Goal: Information Seeking & Learning: Learn about a topic

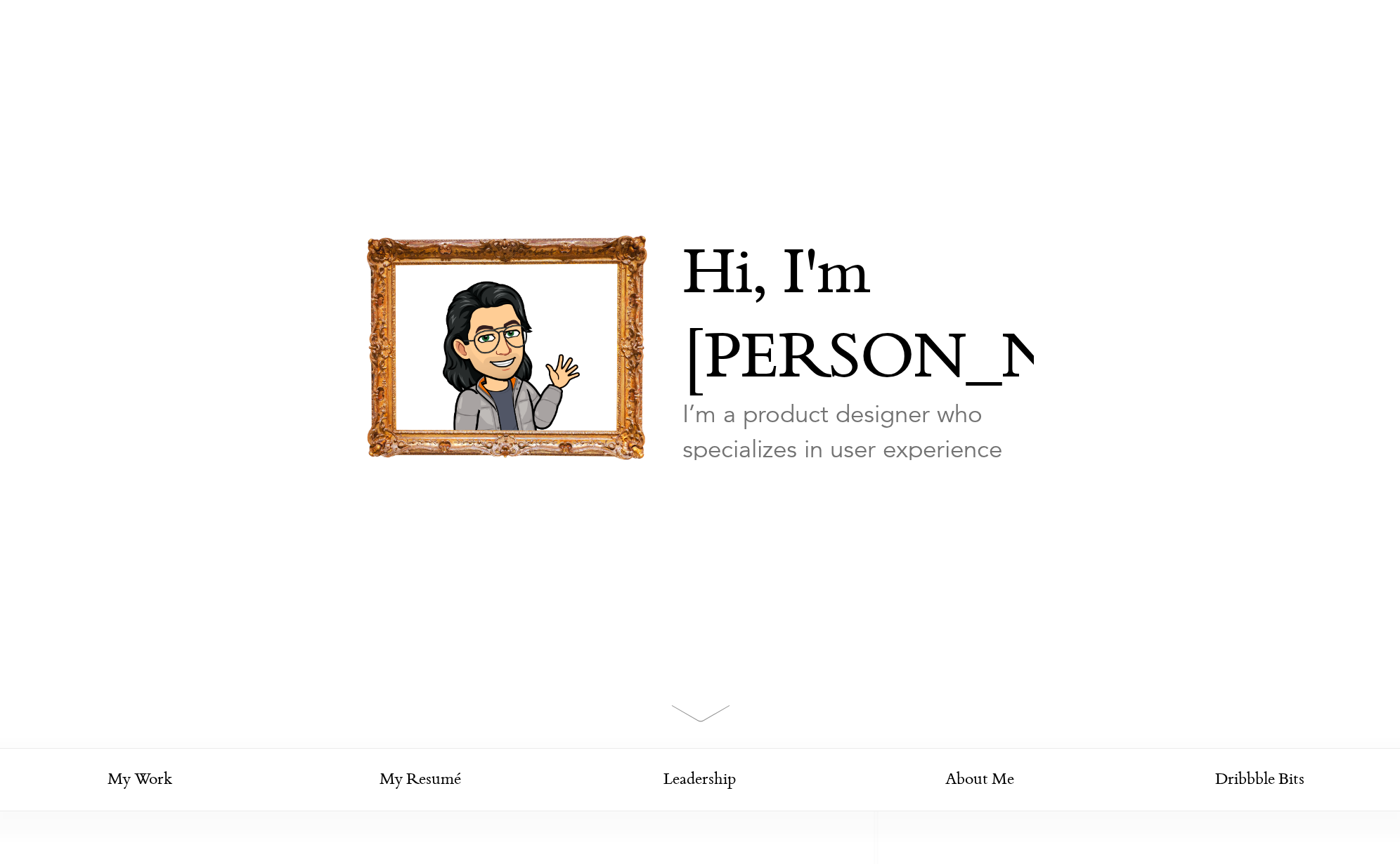
scroll to position [58, 0]
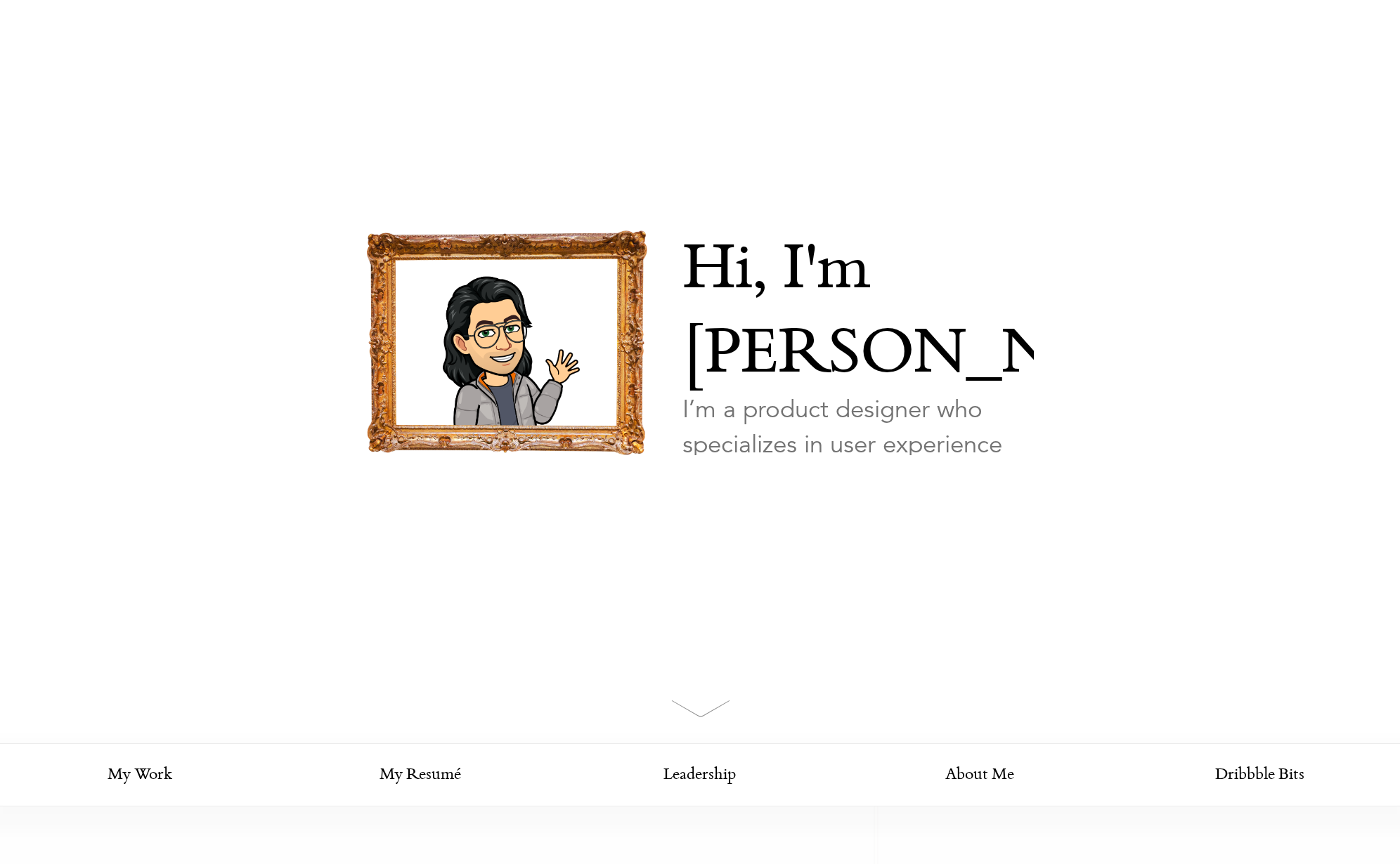
click at [770, 498] on link "Looking for my work?" at bounding box center [750, 522] width 136 height 49
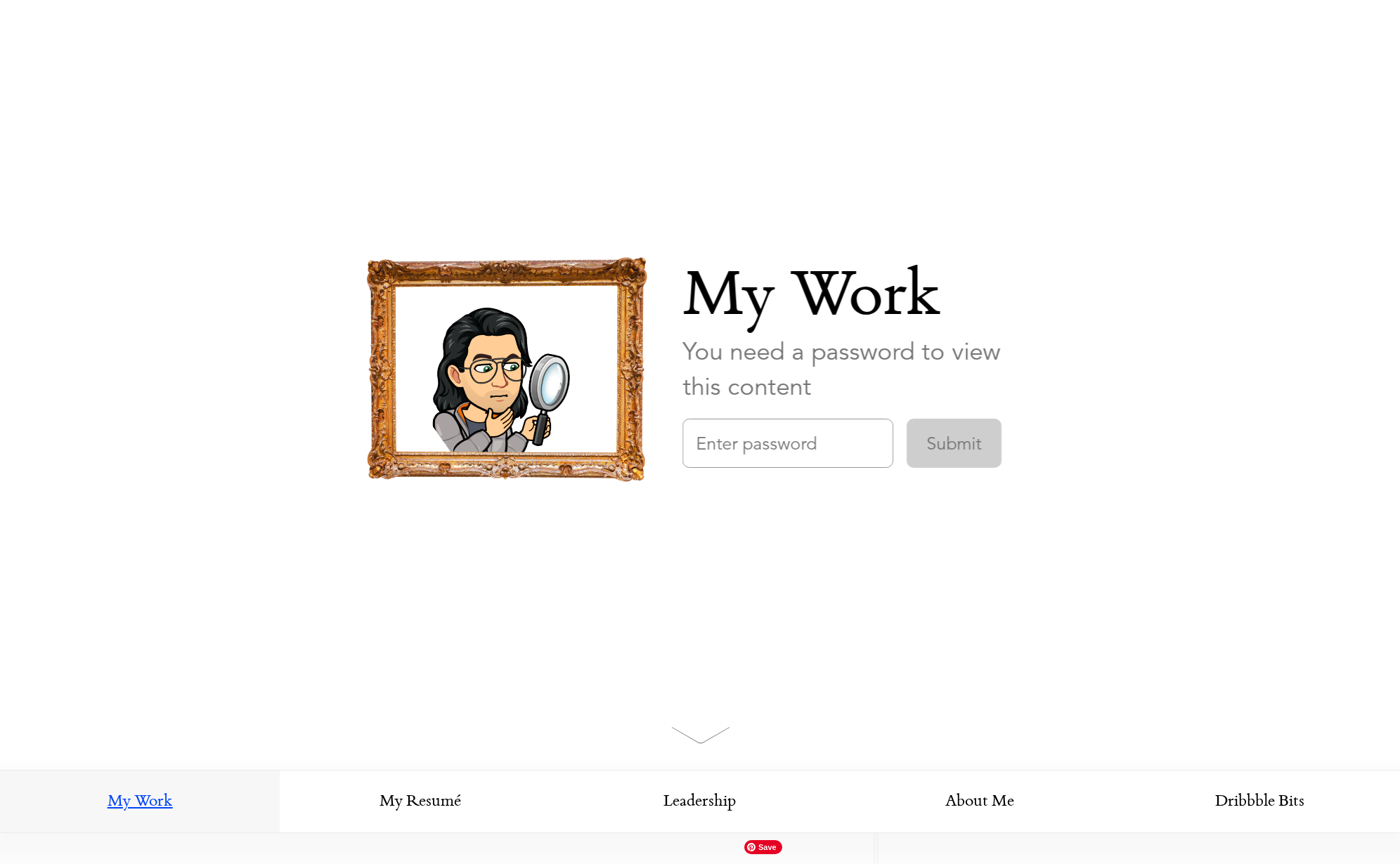
scroll to position [0, 0]
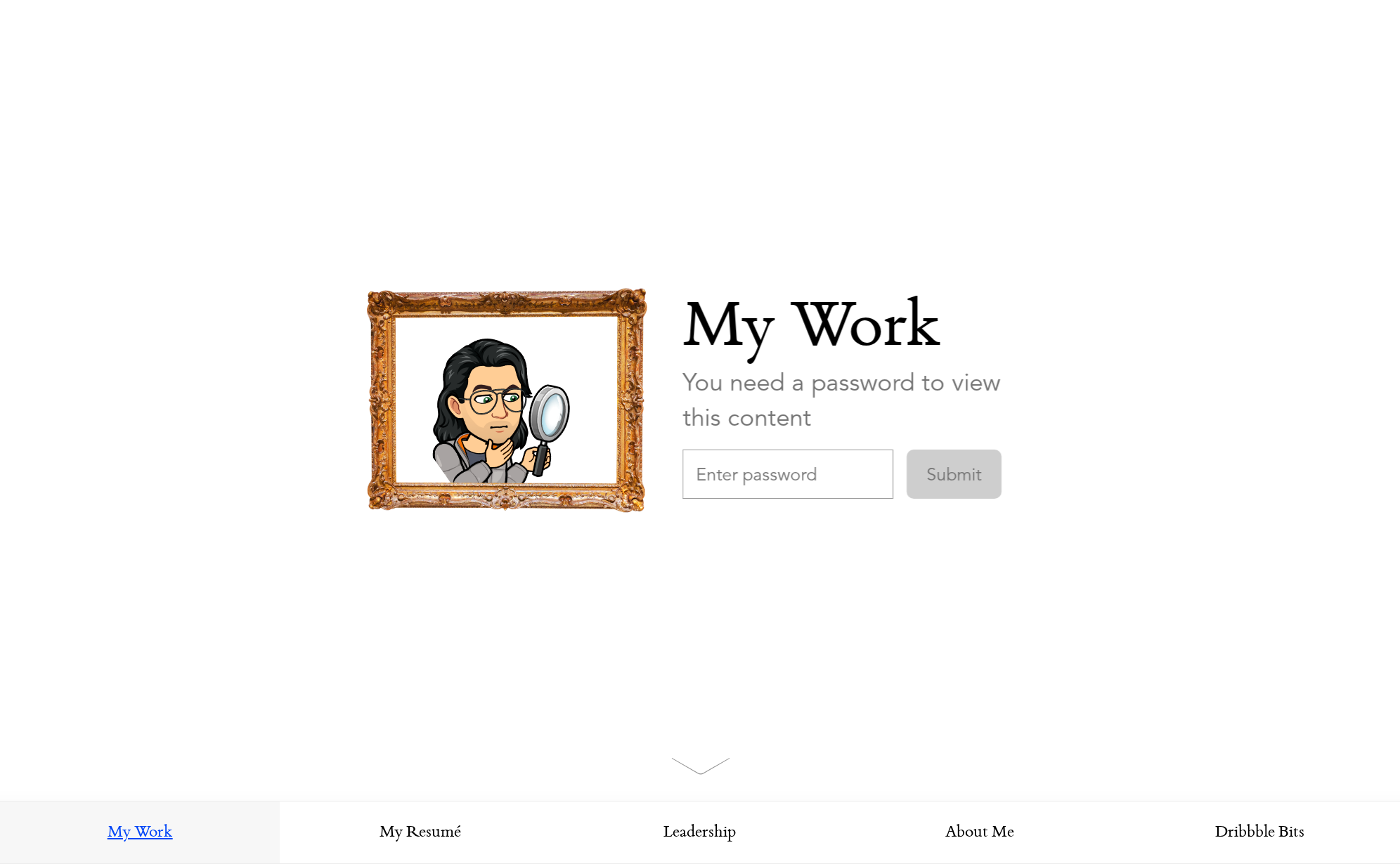
click at [735, 463] on input "text" at bounding box center [787, 474] width 211 height 49
type input "CheckrDesign"
click at [972, 471] on input "Submit" at bounding box center [954, 474] width 95 height 49
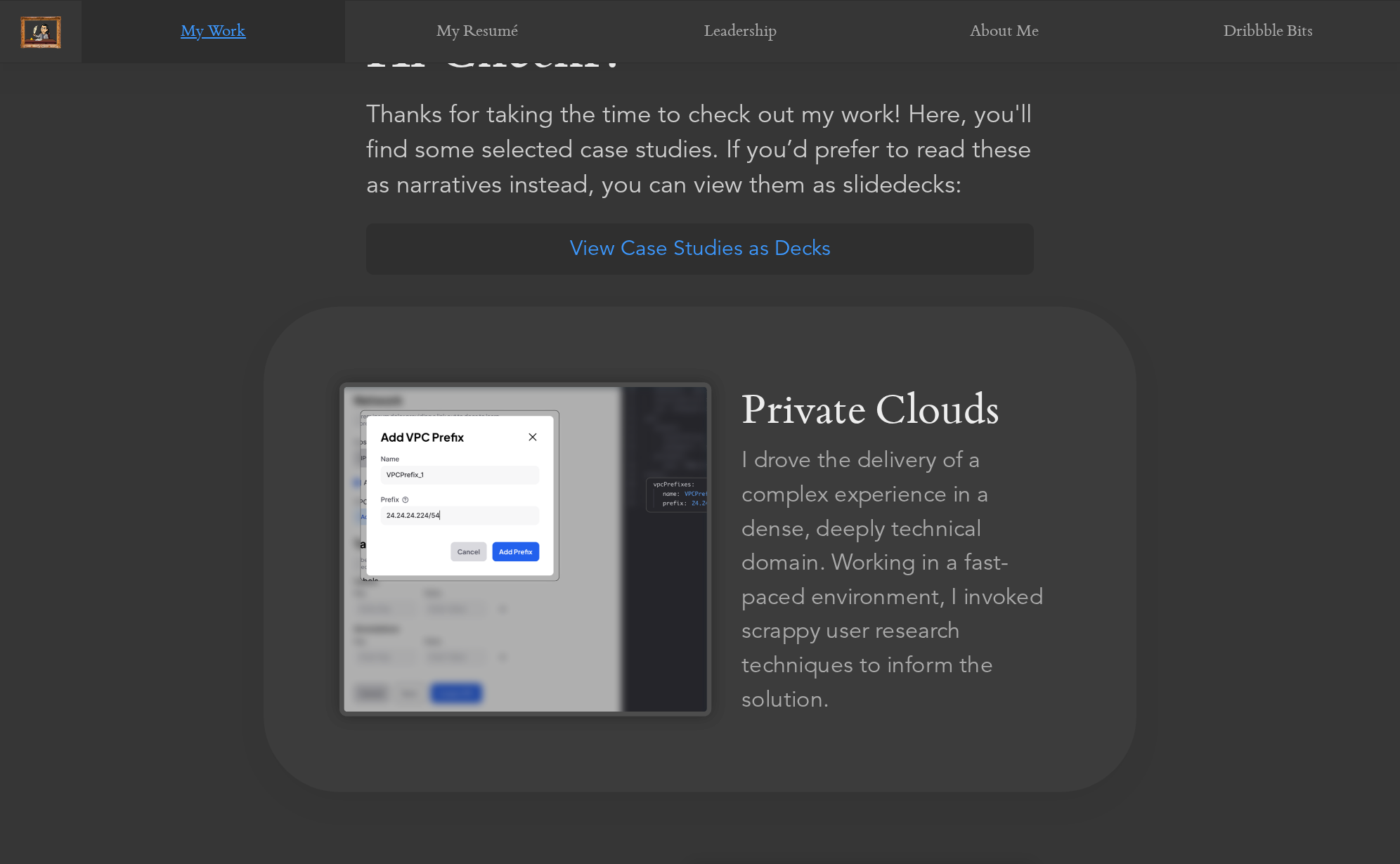
scroll to position [954, 0]
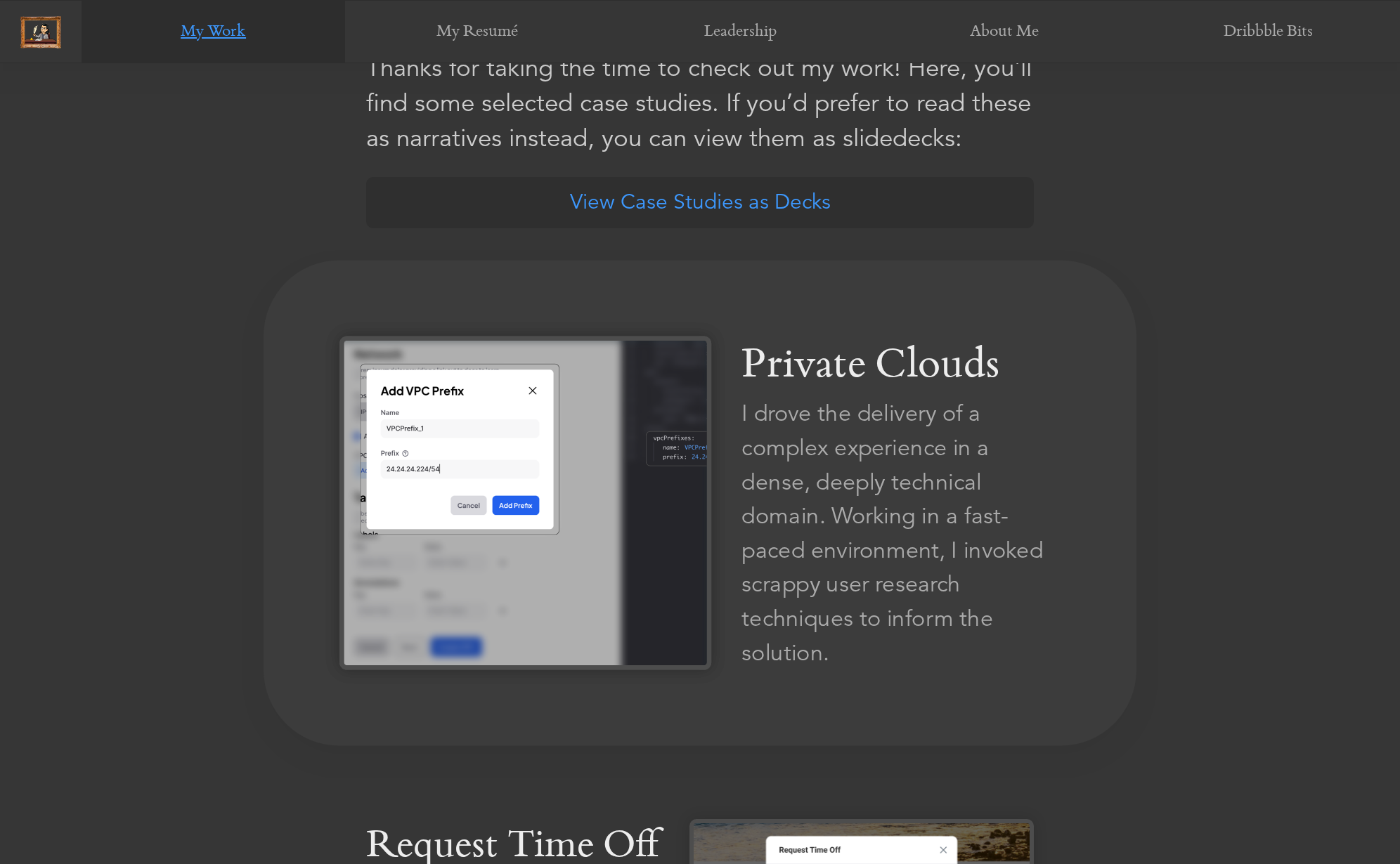
click at [820, 447] on div "I drove the delivery of a complex experience in a dense, deeply technical domai…" at bounding box center [901, 534] width 319 height 273
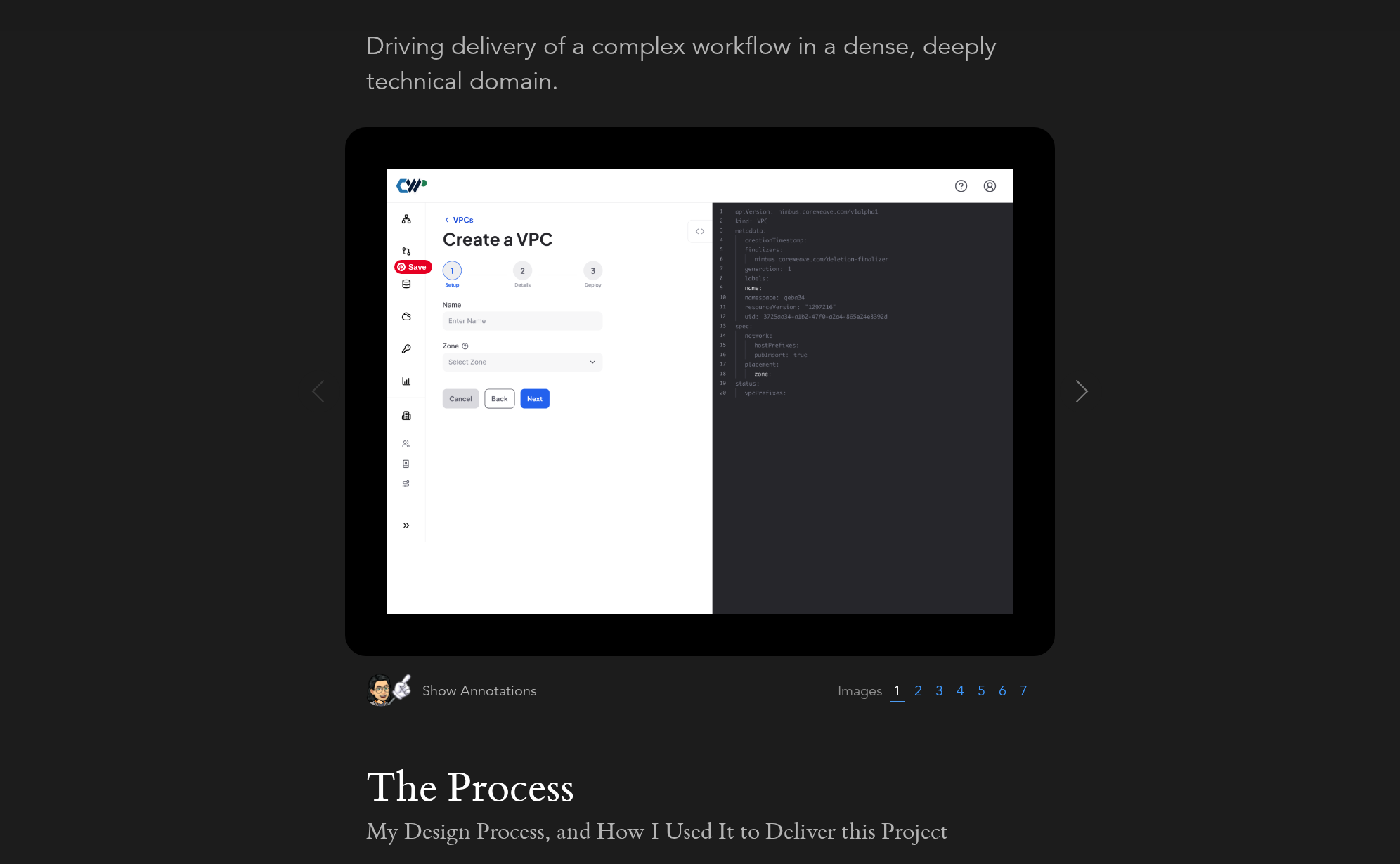
scroll to position [73, 0]
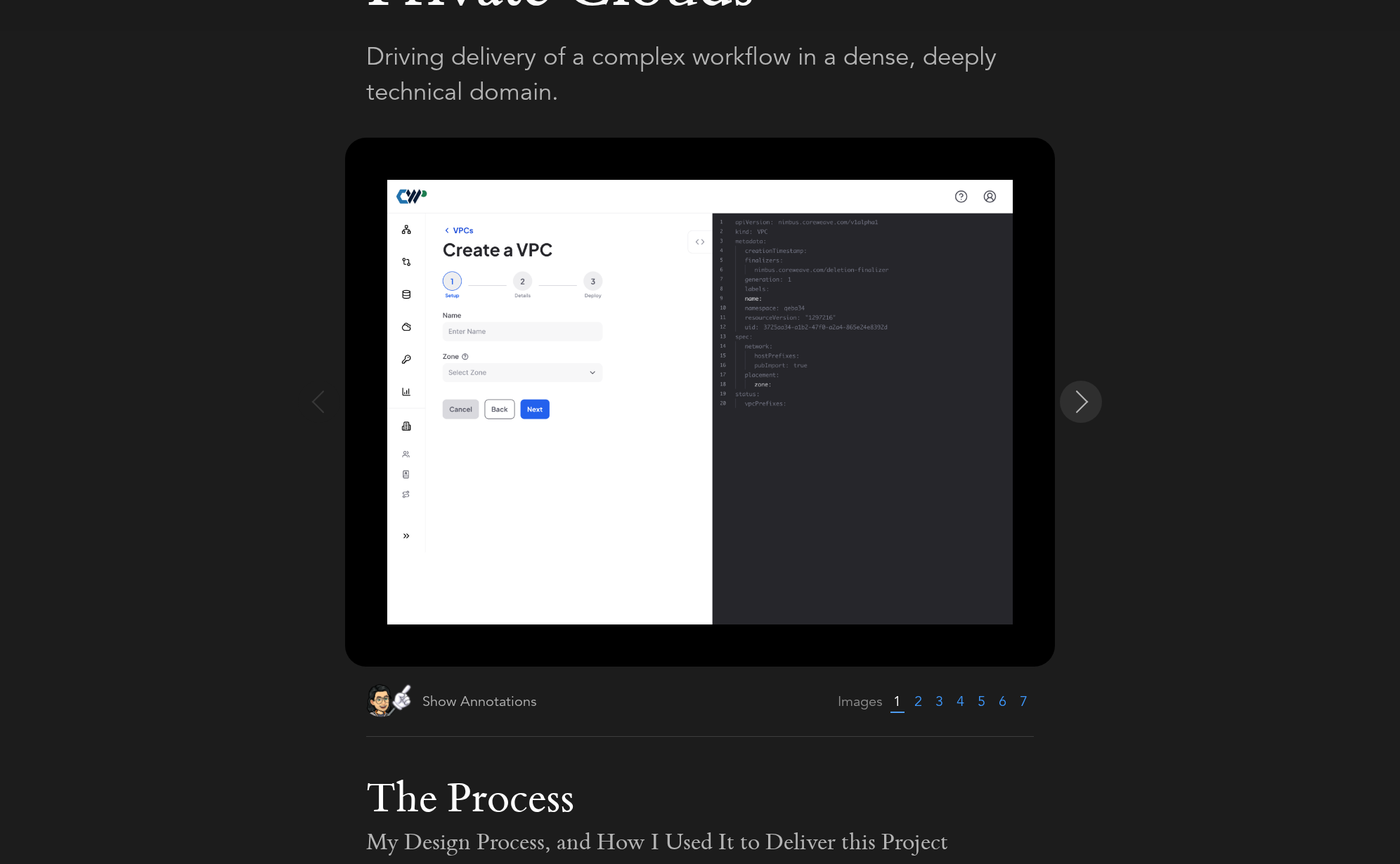
click at [1078, 393] on img at bounding box center [1082, 401] width 23 height 23
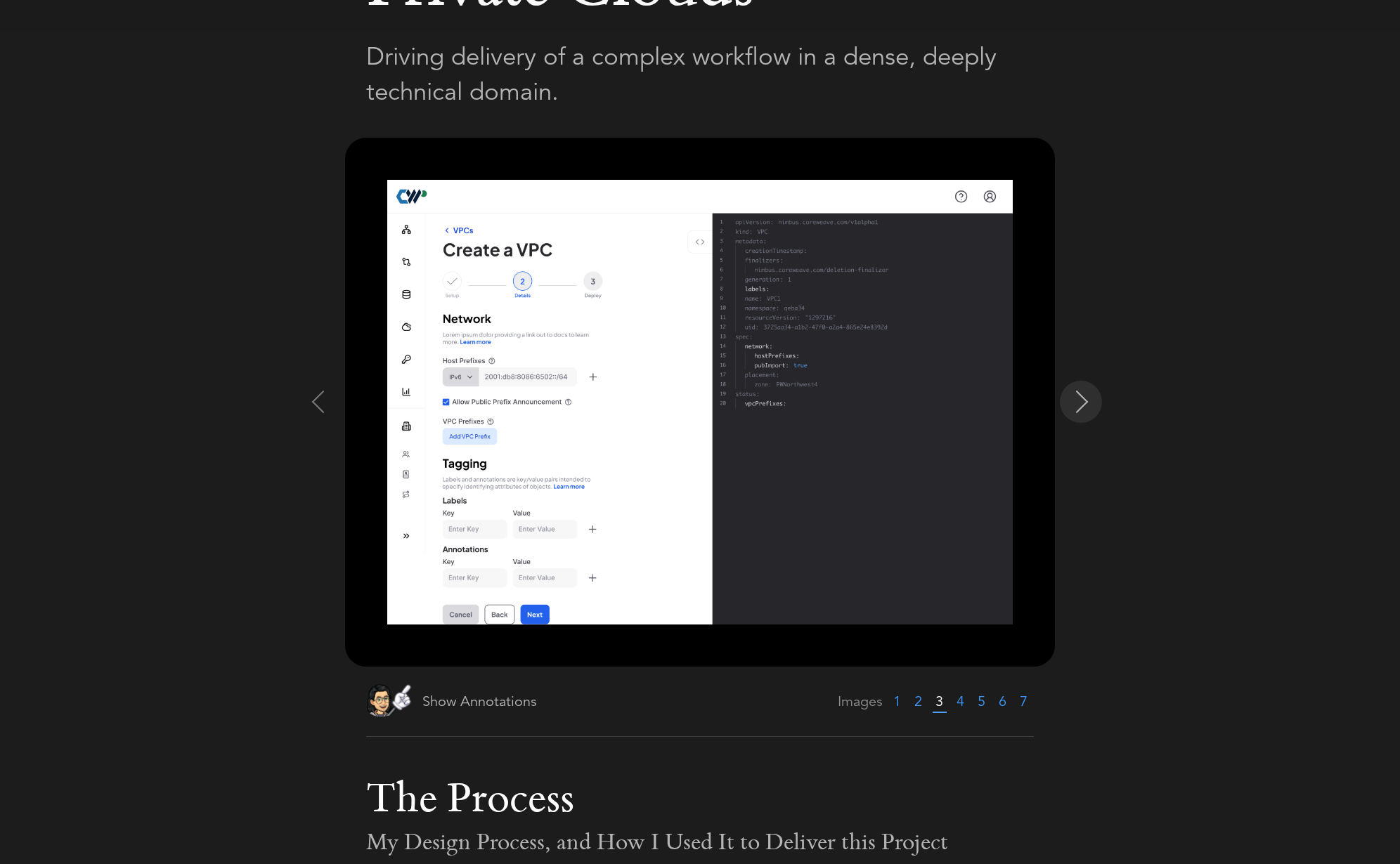
click at [1078, 393] on img at bounding box center [1082, 401] width 23 height 23
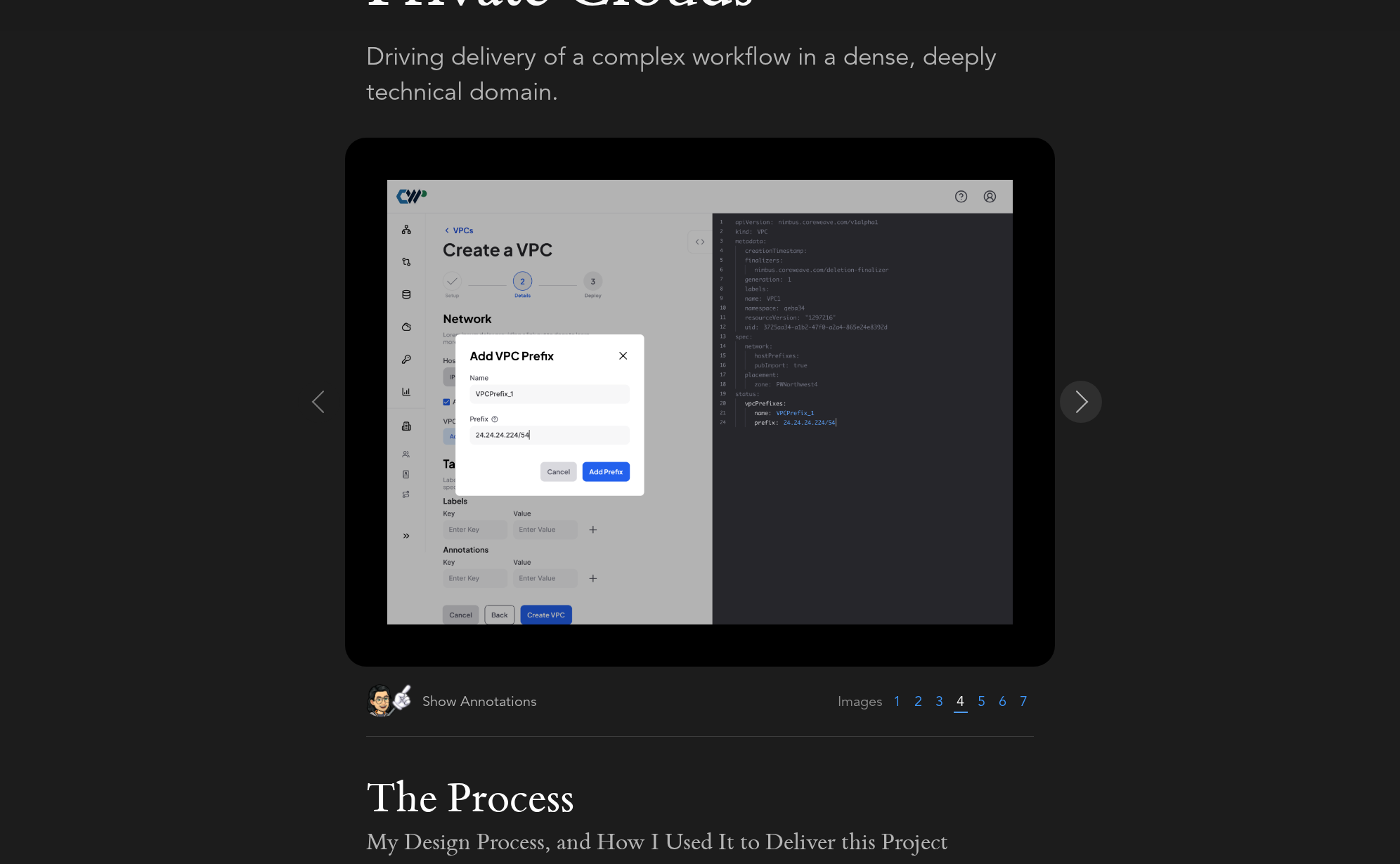
click at [1078, 393] on img at bounding box center [1082, 401] width 23 height 23
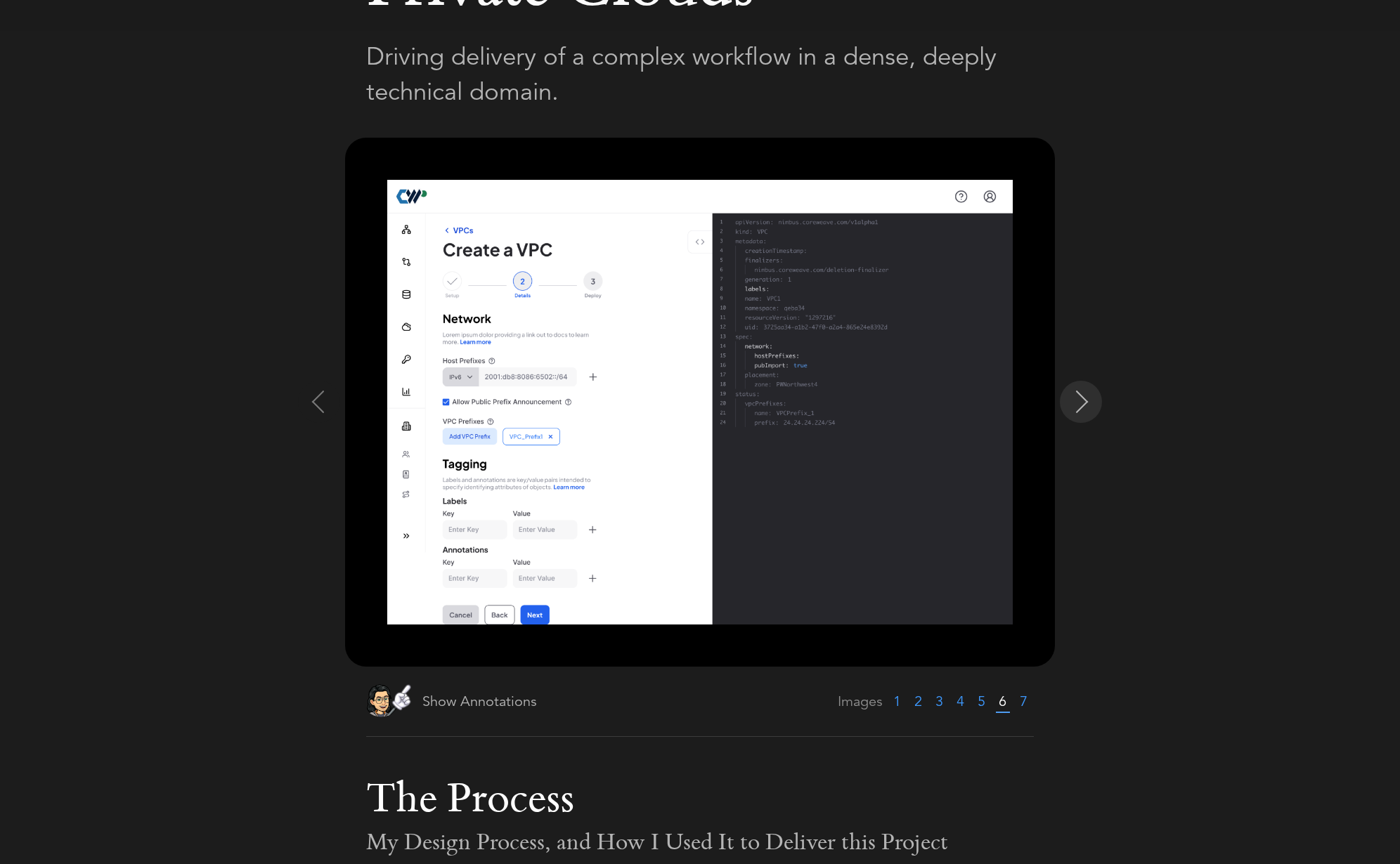
click at [1078, 393] on img at bounding box center [1082, 401] width 23 height 23
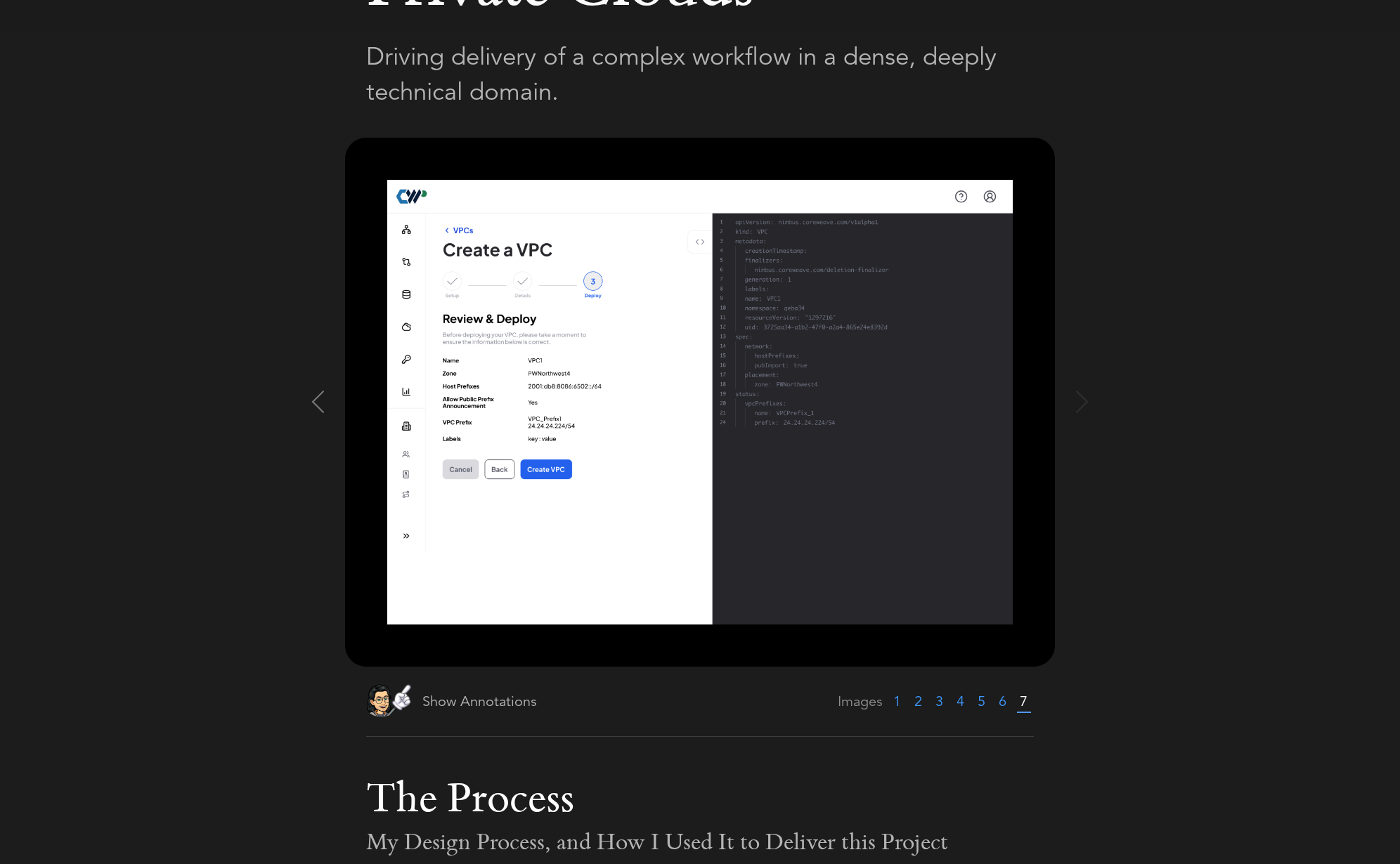
scroll to position [0, 0]
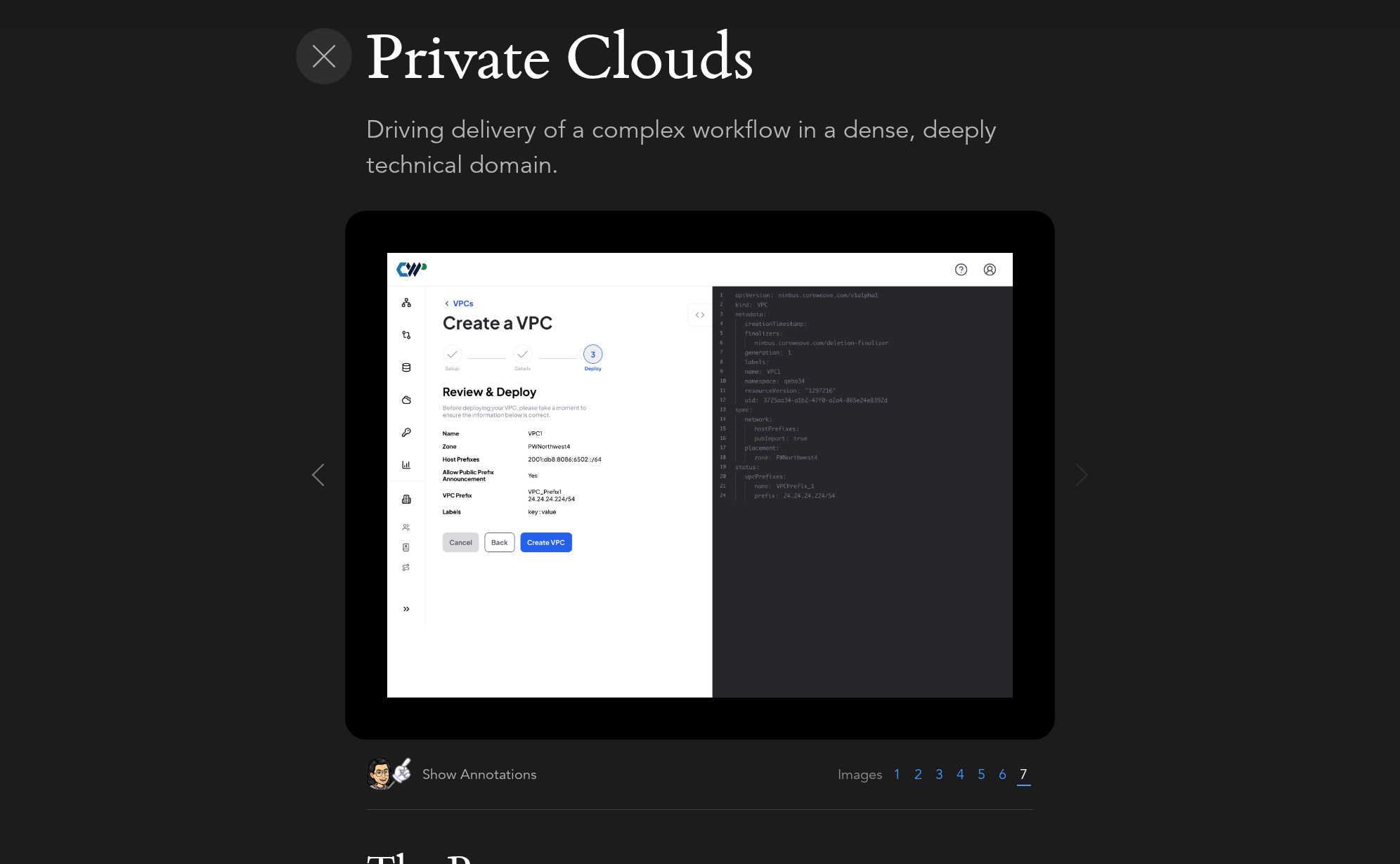
click at [325, 58] on img at bounding box center [324, 56] width 23 height 23
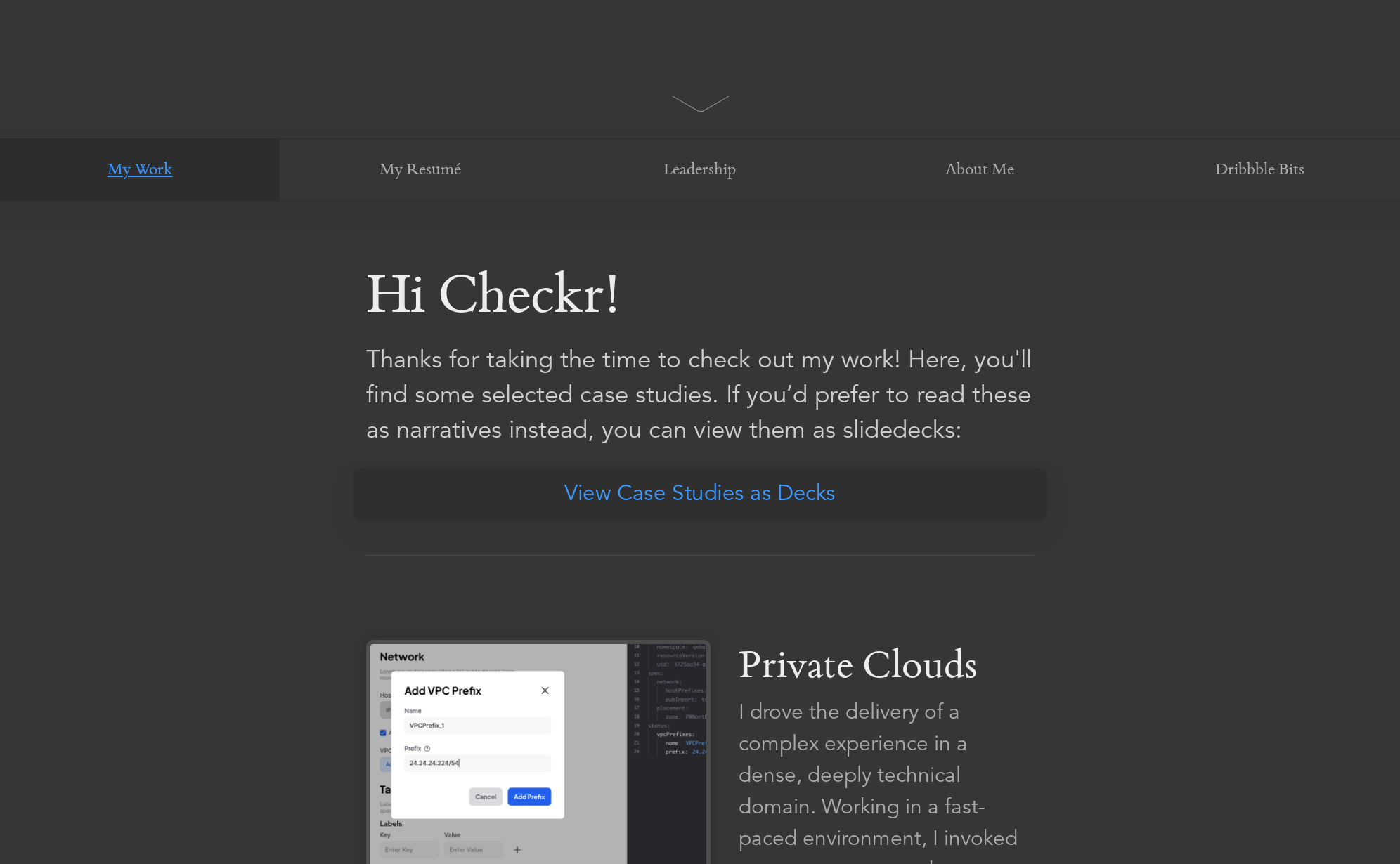
scroll to position [660, 0]
click at [713, 497] on link "View Case Studies as Decks" at bounding box center [700, 497] width 695 height 53
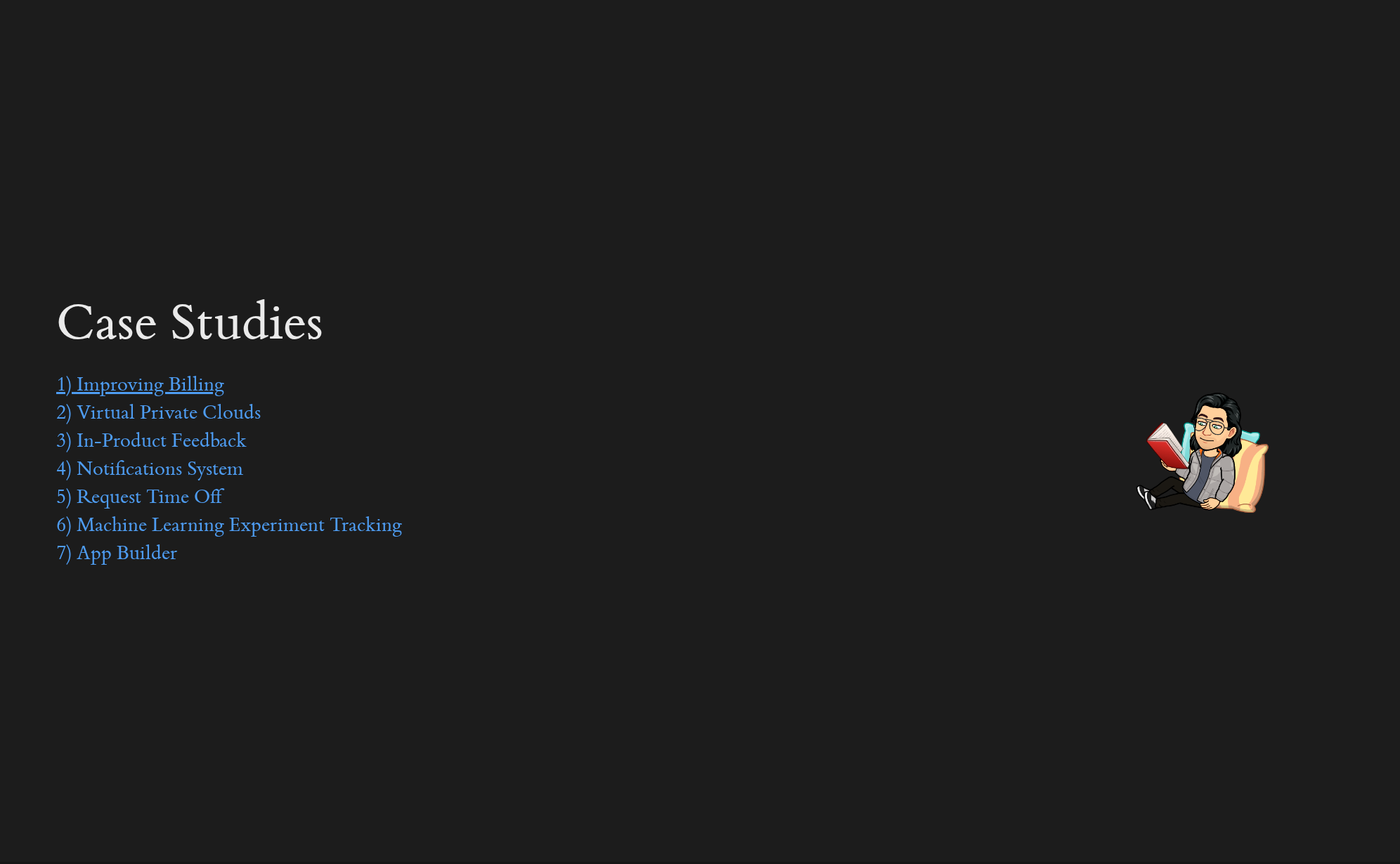
click at [139, 381] on link "1) Improving Billing" at bounding box center [140, 386] width 168 height 21
